Goal: Use online tool/utility: Utilize a website feature to perform a specific function

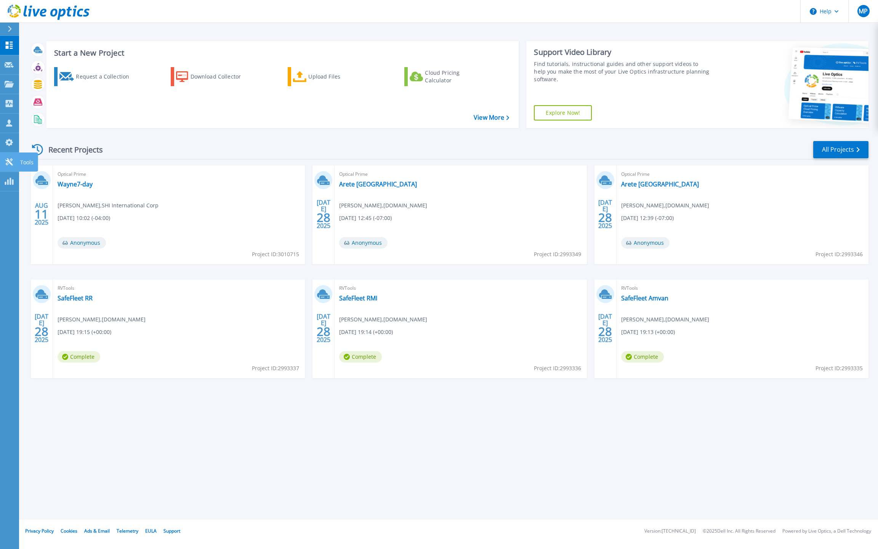
click at [25, 162] on p "Tools" at bounding box center [26, 163] width 13 height 20
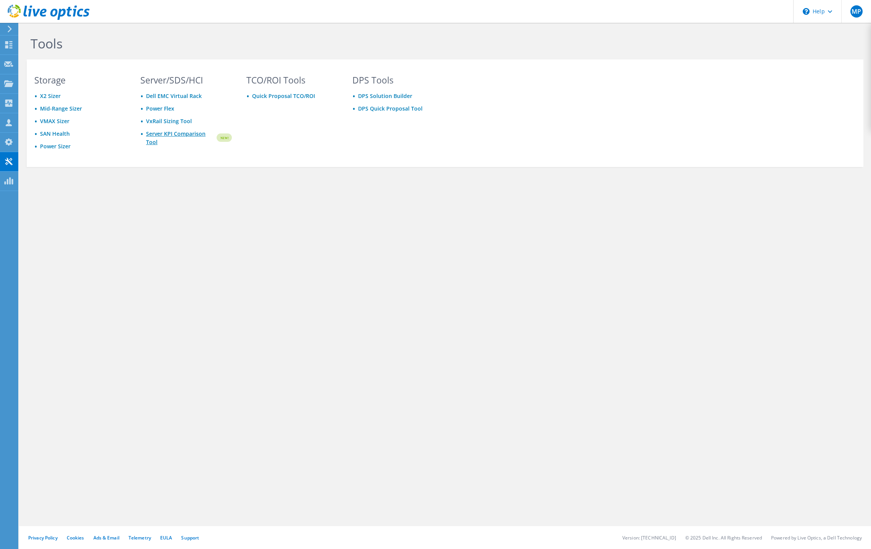
click at [177, 143] on link "Server KPI Comparison Tool" at bounding box center [180, 138] width 69 height 17
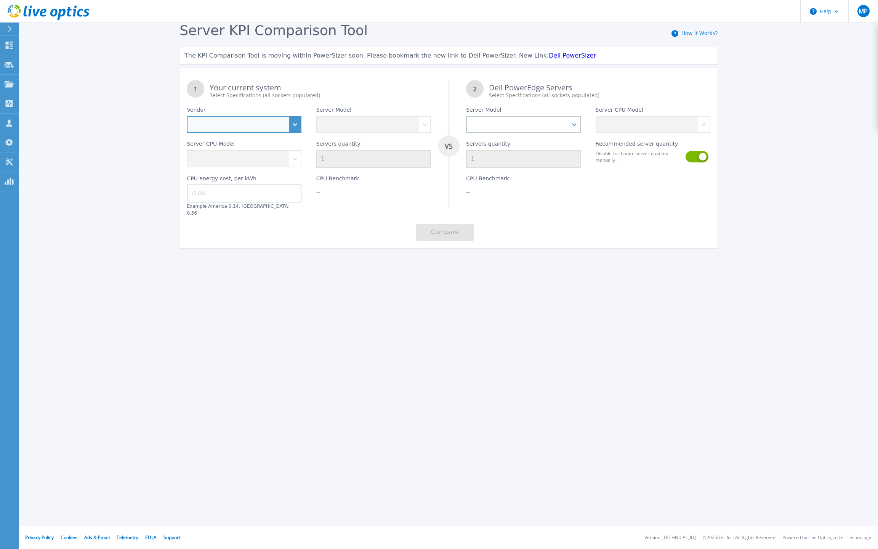
select select "Dell"
select select "PowerEdge T630"
select select "314312"
click at [257, 194] on input at bounding box center [244, 194] width 115 height 18
type input "0.14"
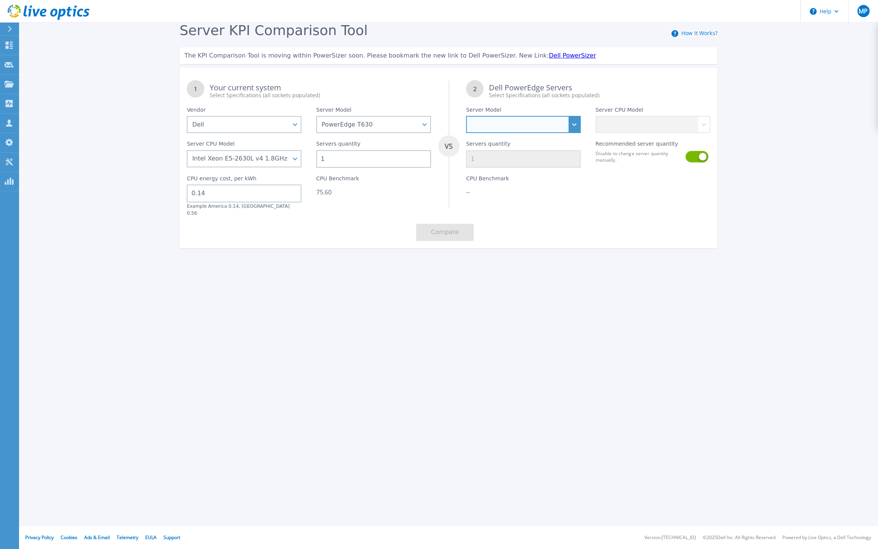
select select "PowerEdge R670"
click at [734, 21] on header "Help MP Partner Team Member Matthew Powell Matthew_Powell2@shi.com shi.com My P…" at bounding box center [439, 11] width 878 height 23
